Goal: Complete application form: Complete application form

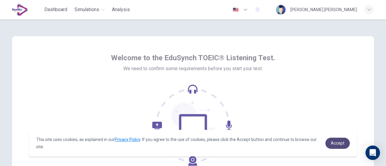
click at [337, 143] on span "Accept" at bounding box center [338, 143] width 14 height 5
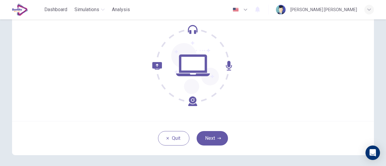
scroll to position [59, 0]
click at [213, 139] on button "Next" at bounding box center [212, 139] width 31 height 14
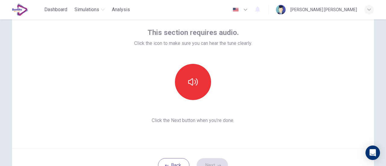
scroll to position [33, 0]
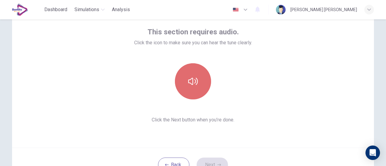
click at [190, 80] on icon "button" at bounding box center [193, 82] width 10 height 10
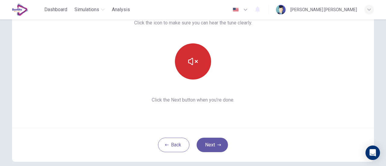
scroll to position [55, 0]
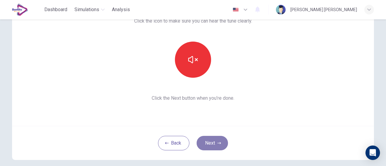
click at [212, 140] on button "Next" at bounding box center [212, 143] width 31 height 14
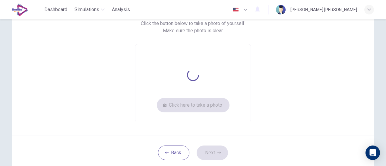
click at [185, 105] on div "Click here to take a photo" at bounding box center [193, 83] width 116 height 78
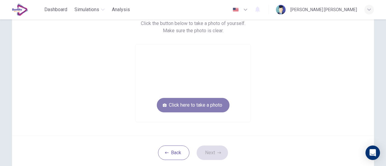
click at [194, 105] on button "Click here to take a photo" at bounding box center [193, 105] width 73 height 14
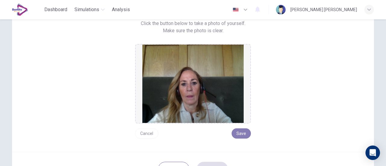
click at [238, 135] on button "Save" at bounding box center [241, 134] width 19 height 10
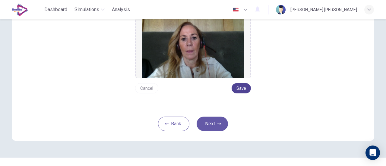
scroll to position [102, 0]
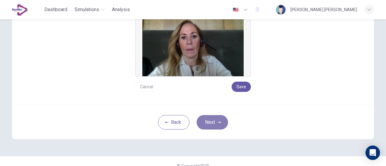
click at [213, 122] on button "Next" at bounding box center [212, 122] width 31 height 14
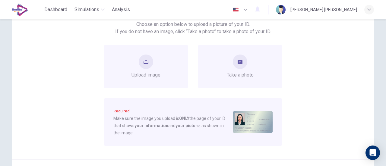
scroll to position [54, 0]
click at [238, 65] on button "take photo" at bounding box center [240, 62] width 14 height 14
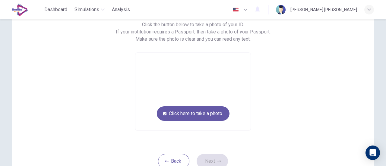
click at [238, 65] on video at bounding box center [192, 92] width 115 height 78
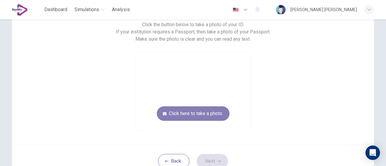
click at [196, 113] on button "Click here to take a photo" at bounding box center [193, 114] width 73 height 14
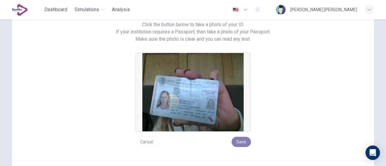
click at [238, 141] on button "Save" at bounding box center [241, 142] width 19 height 10
click at [241, 140] on button "Save" at bounding box center [241, 142] width 19 height 10
click at [237, 142] on button "Save" at bounding box center [241, 142] width 19 height 10
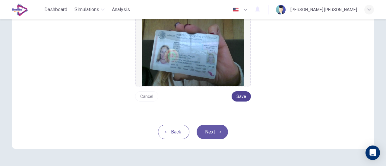
scroll to position [100, 0]
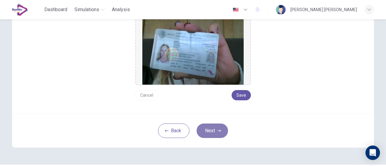
click at [209, 133] on button "Next" at bounding box center [212, 131] width 31 height 14
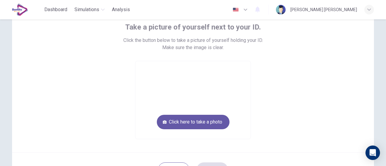
scroll to position [38, 0]
click at [188, 126] on button "Click here to take a photo" at bounding box center [193, 122] width 73 height 14
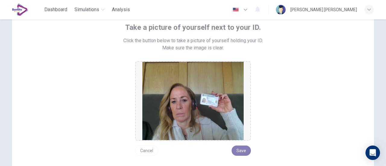
click at [238, 148] on button "Save" at bounding box center [241, 151] width 19 height 10
click at [237, 153] on button "Save" at bounding box center [241, 151] width 19 height 10
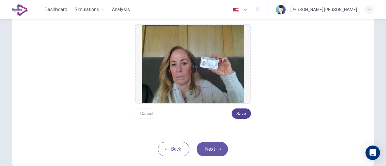
scroll to position [75, 0]
click at [203, 149] on button "Next" at bounding box center [212, 149] width 31 height 14
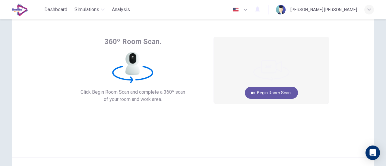
scroll to position [23, 0]
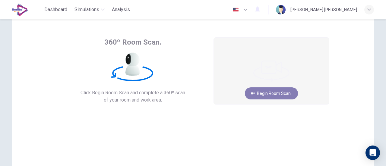
click at [273, 92] on button "Begin Room Scan" at bounding box center [271, 94] width 53 height 12
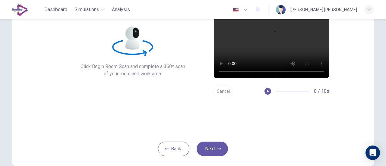
scroll to position [40, 0]
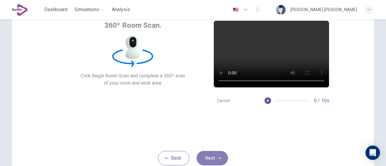
click at [211, 157] on button "Next" at bounding box center [212, 158] width 31 height 14
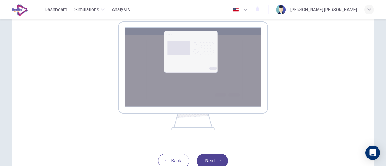
scroll to position [110, 0]
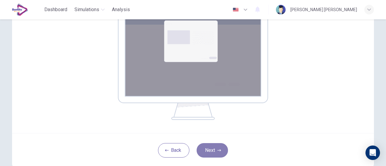
click at [209, 152] on button "Next" at bounding box center [212, 150] width 31 height 14
